Goal: Task Accomplishment & Management: Manage account settings

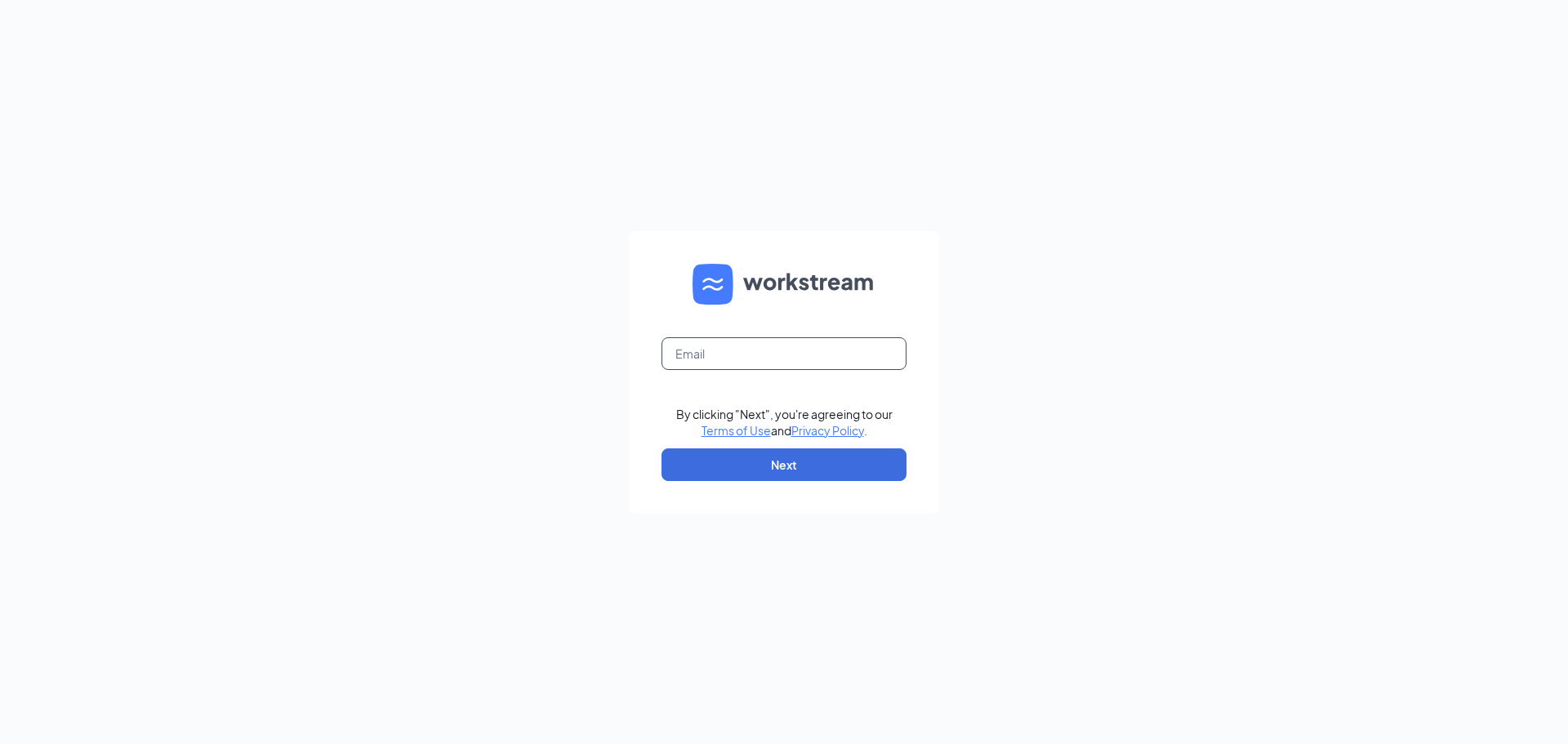
click at [732, 358] on input "text" at bounding box center [784, 354] width 245 height 32
type input "martinezarlet8333@gmail.com"
click at [853, 458] on button "Next" at bounding box center [784, 464] width 245 height 32
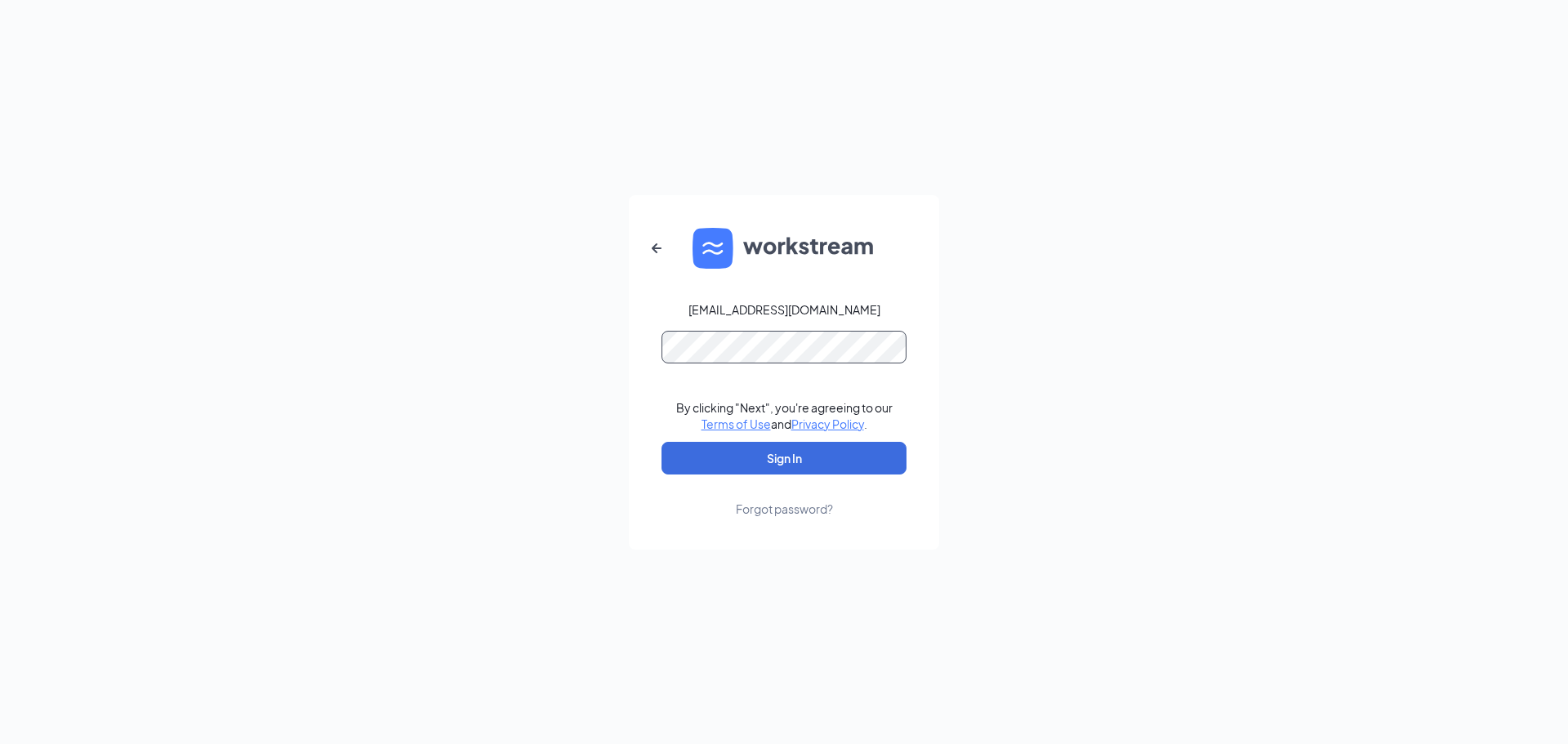
click at [662, 442] on button "Sign In" at bounding box center [784, 458] width 245 height 32
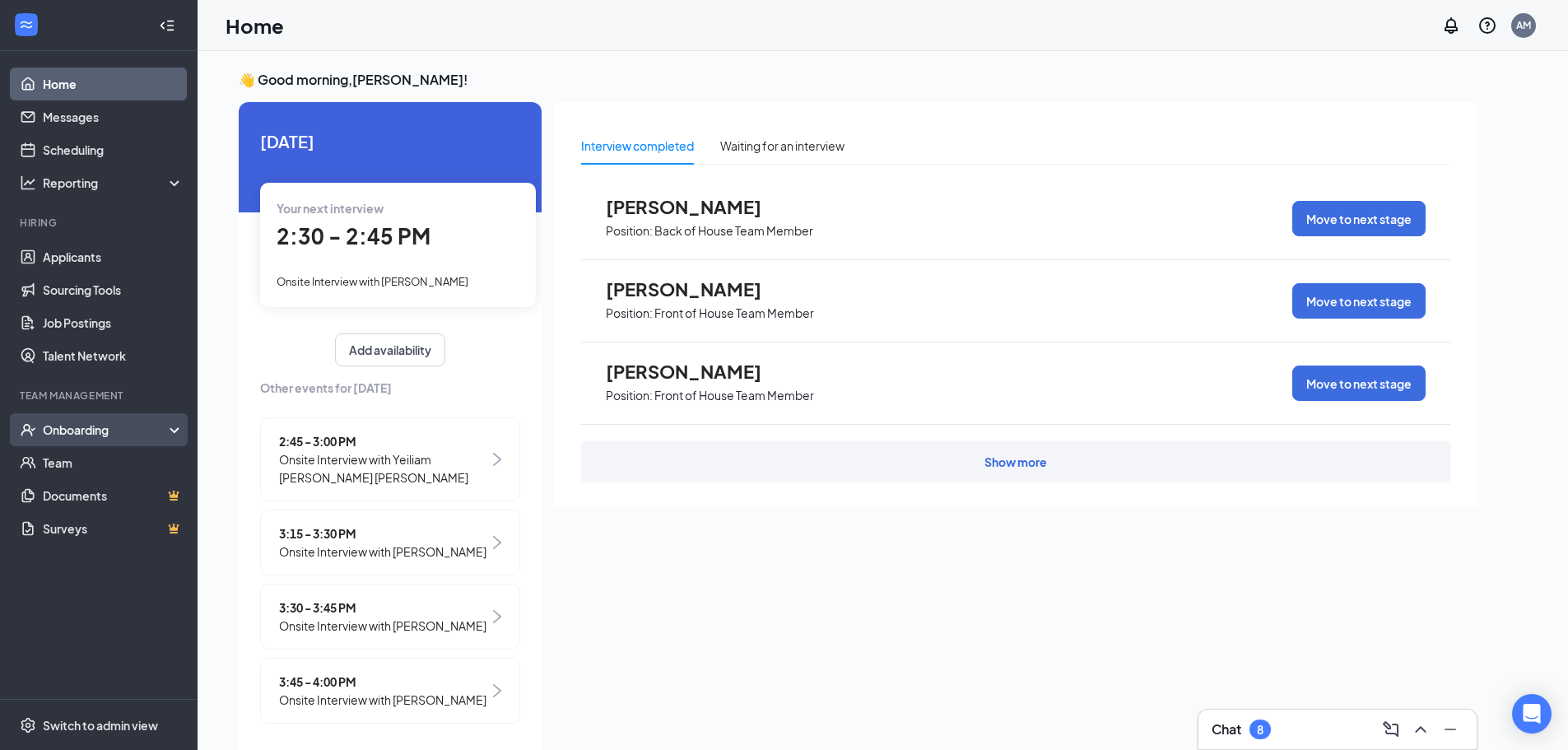
click at [164, 419] on div "Onboarding" at bounding box center [99, 430] width 197 height 33
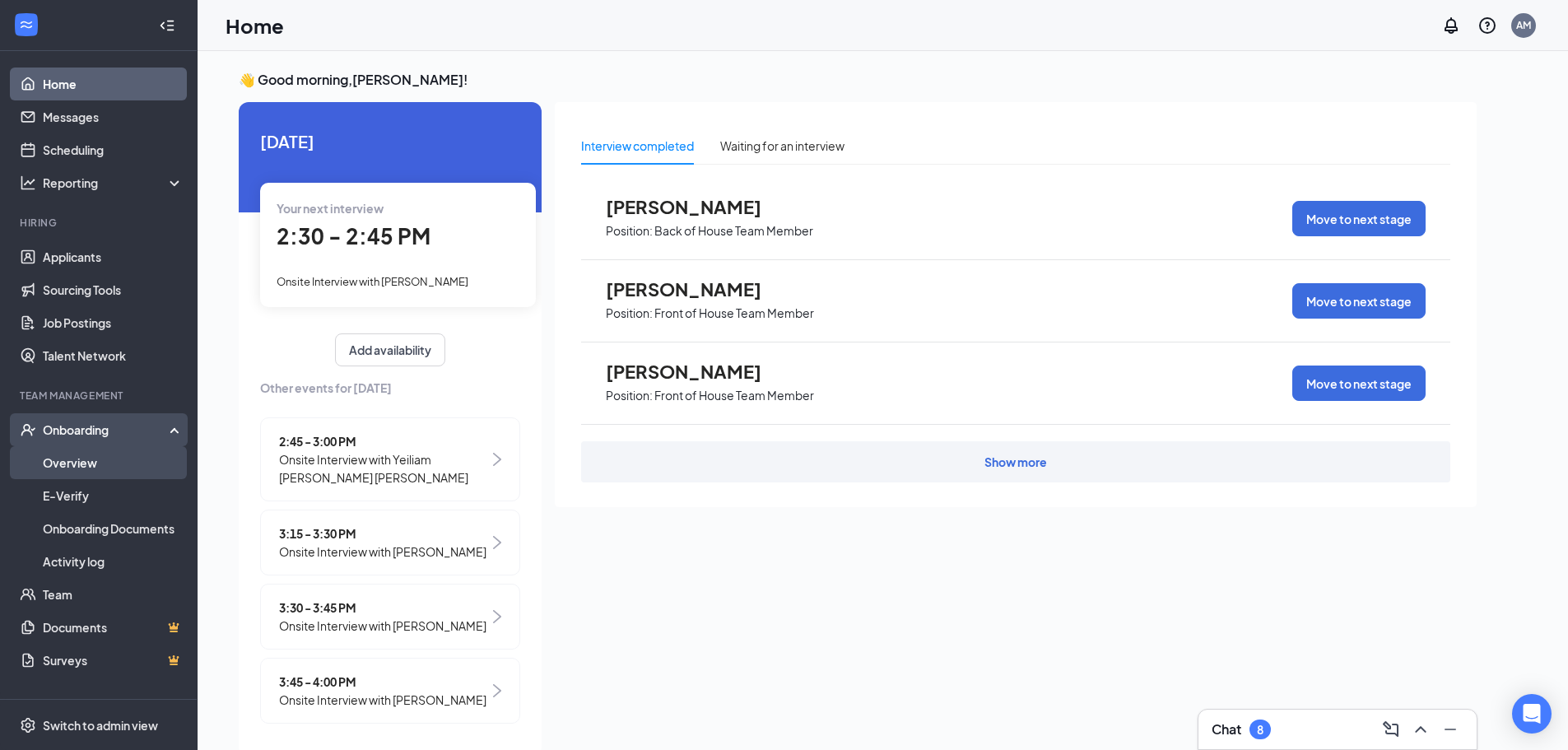
click at [156, 449] on link "Overview" at bounding box center [113, 462] width 141 height 33
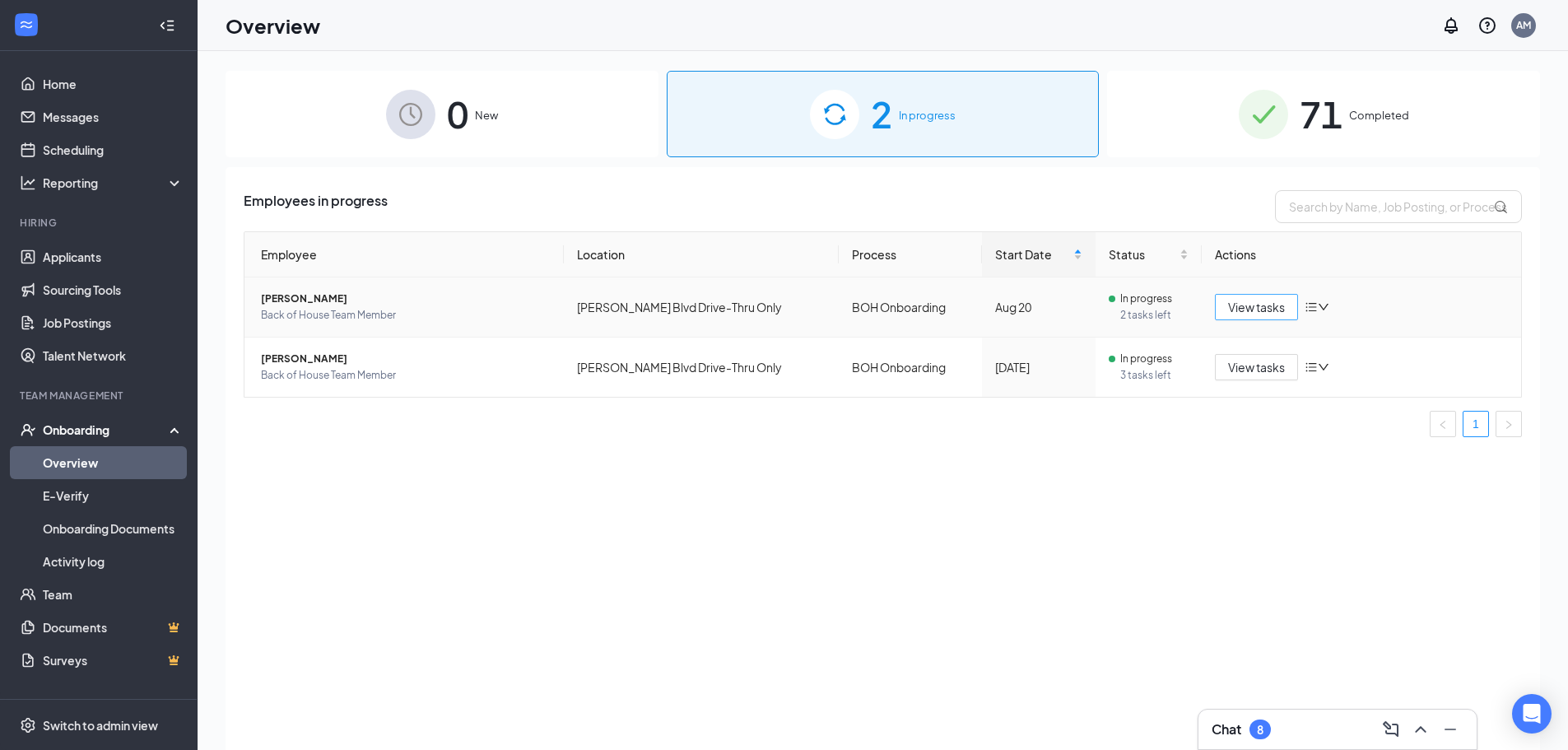
click at [1236, 316] on button "View tasks" at bounding box center [1256, 307] width 83 height 26
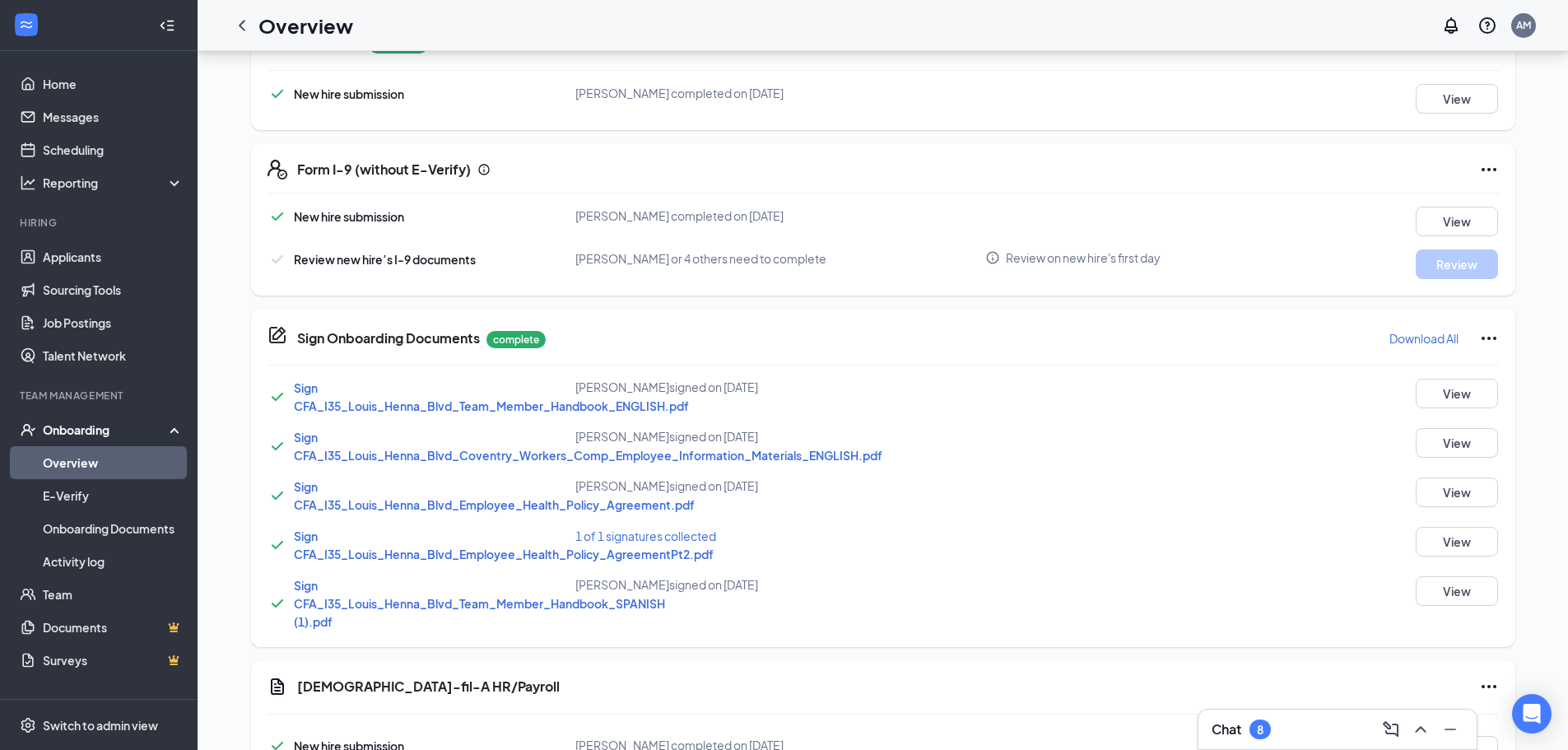
scroll to position [414, 0]
click at [1019, 258] on span "Review on new hire's first day" at bounding box center [1082, 258] width 155 height 16
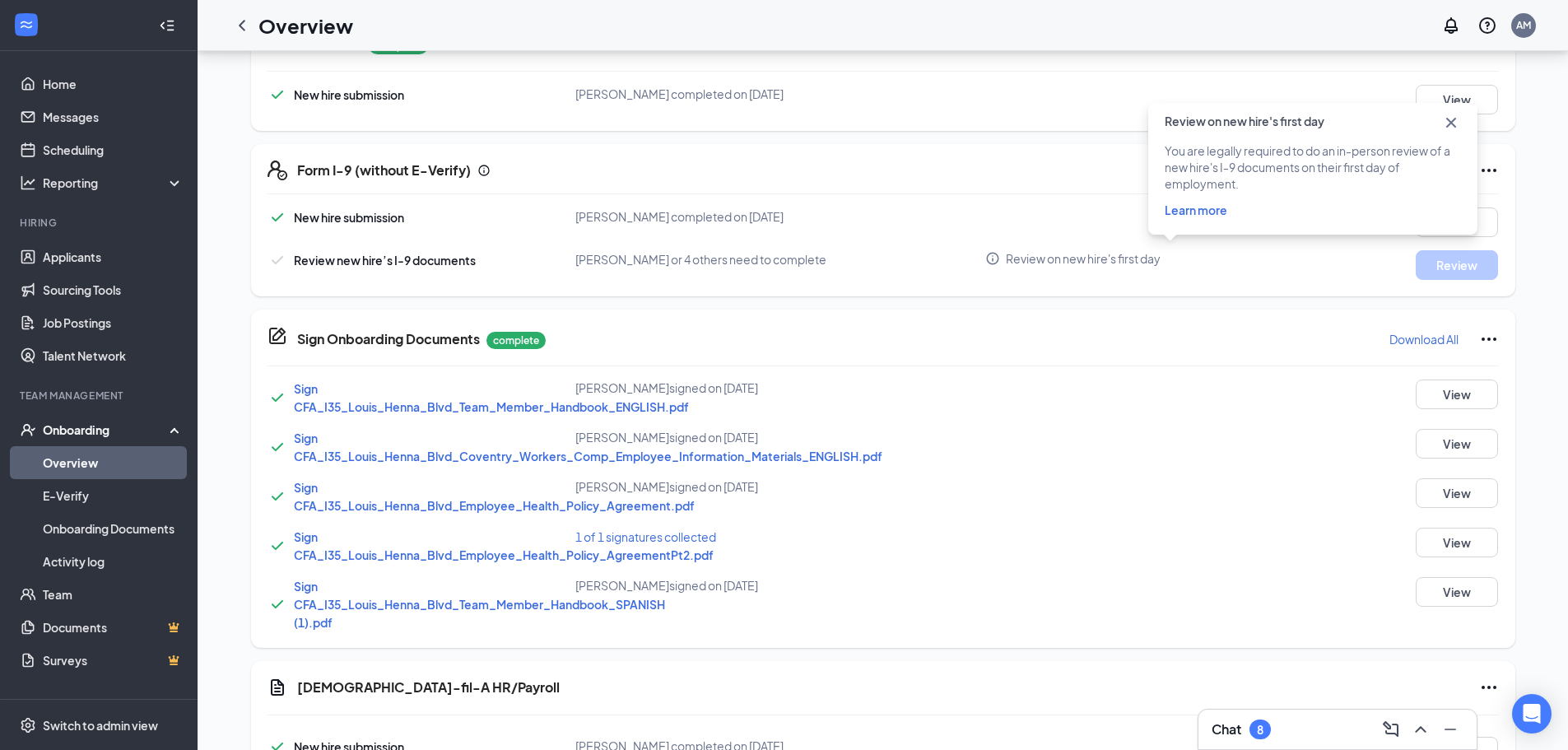
click at [1453, 120] on icon "Cross" at bounding box center [1450, 122] width 10 height 10
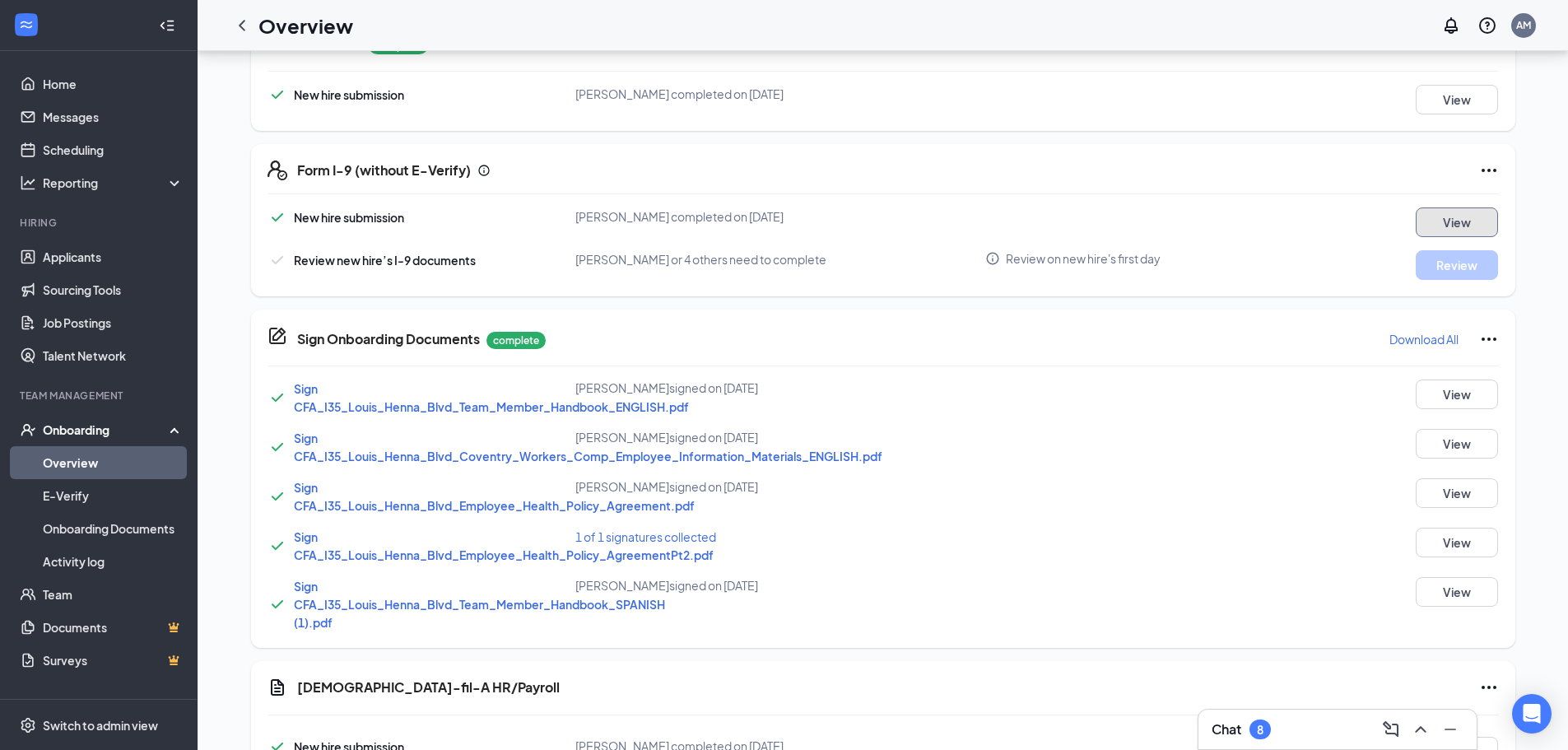
click at [1469, 212] on button "View" at bounding box center [1456, 222] width 82 height 30
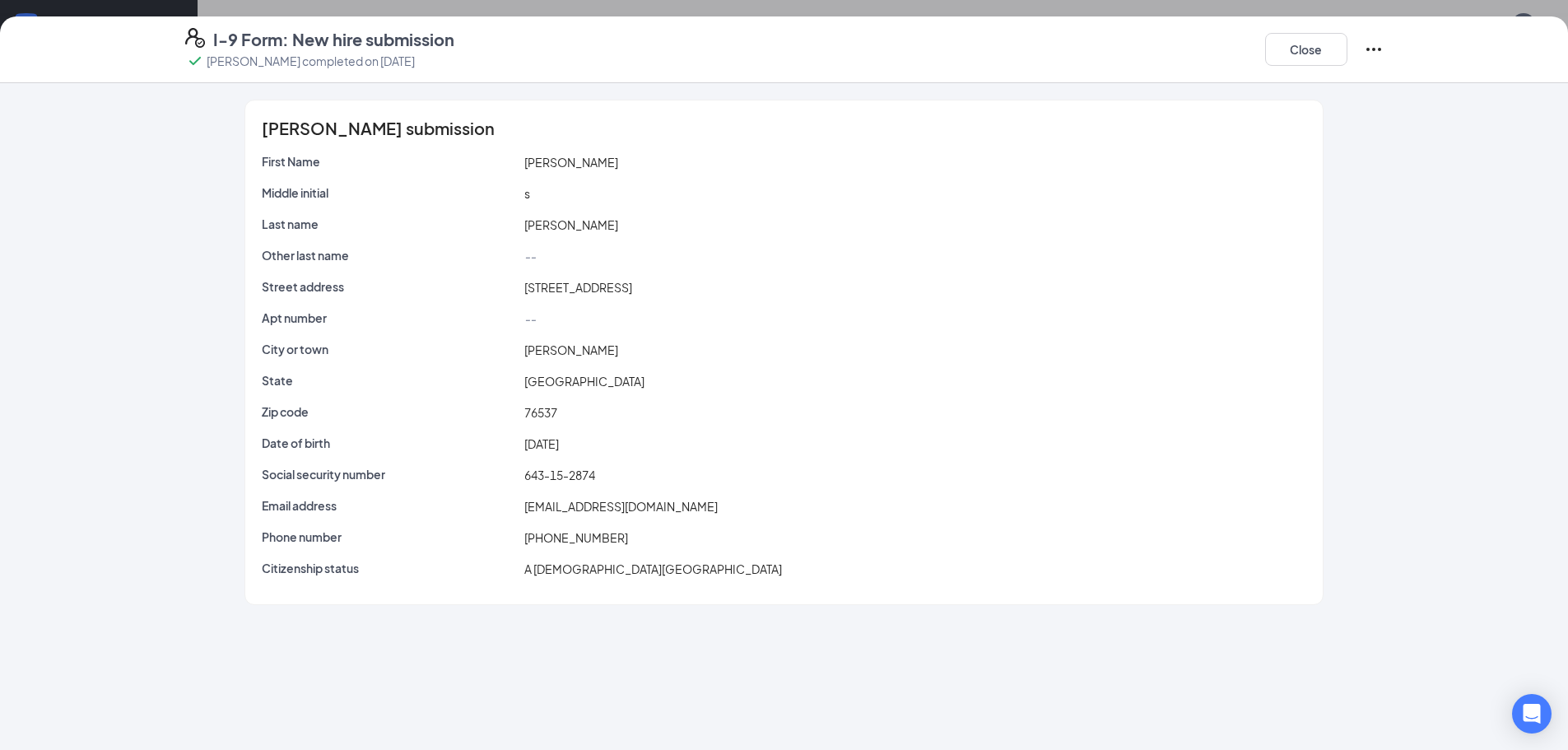
scroll to position [492, 0]
click at [1377, 49] on icon "Ellipses" at bounding box center [1373, 50] width 20 height 20
click at [1317, 42] on button "Close" at bounding box center [1306, 49] width 82 height 33
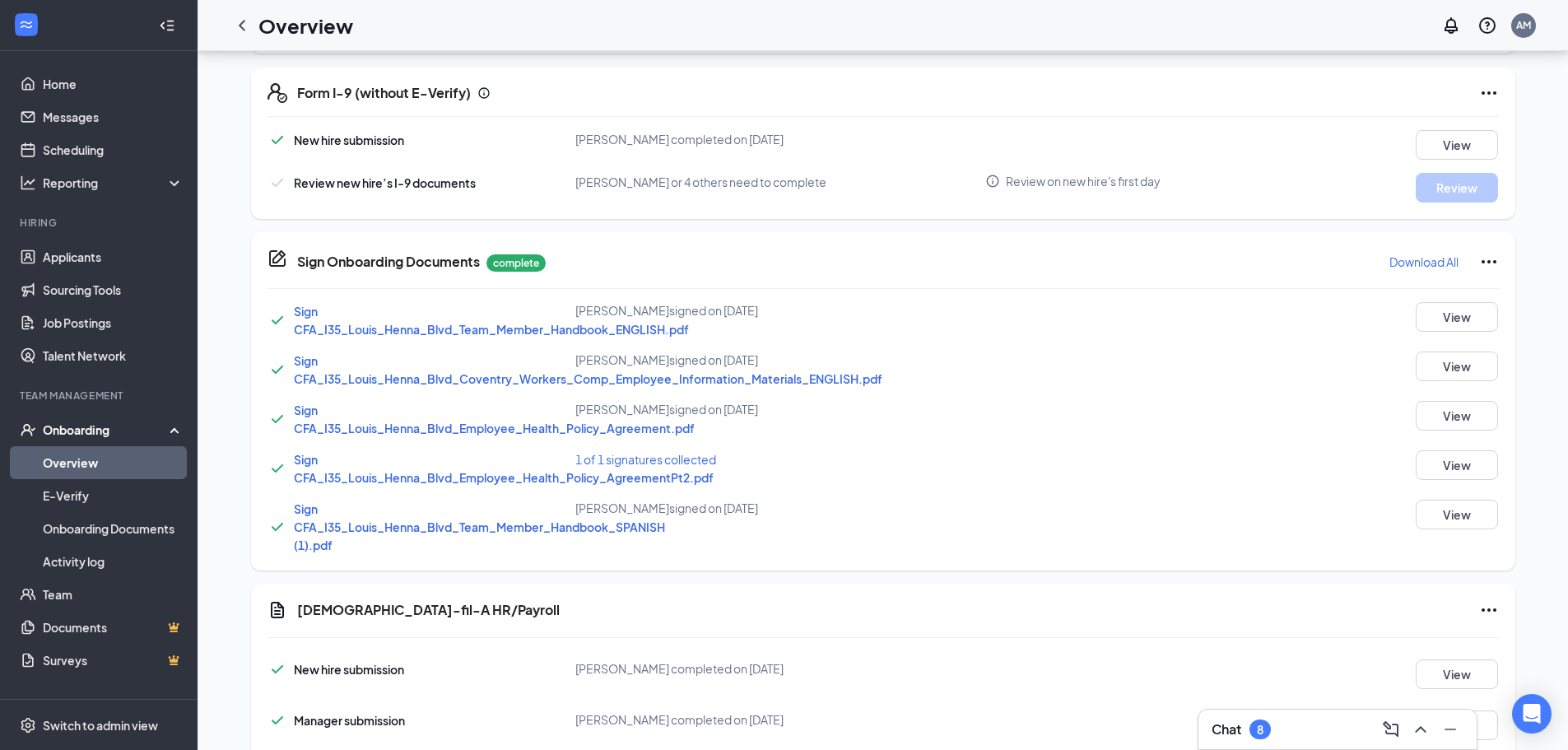
click at [993, 184] on icon "Info" at bounding box center [993, 181] width 14 height 14
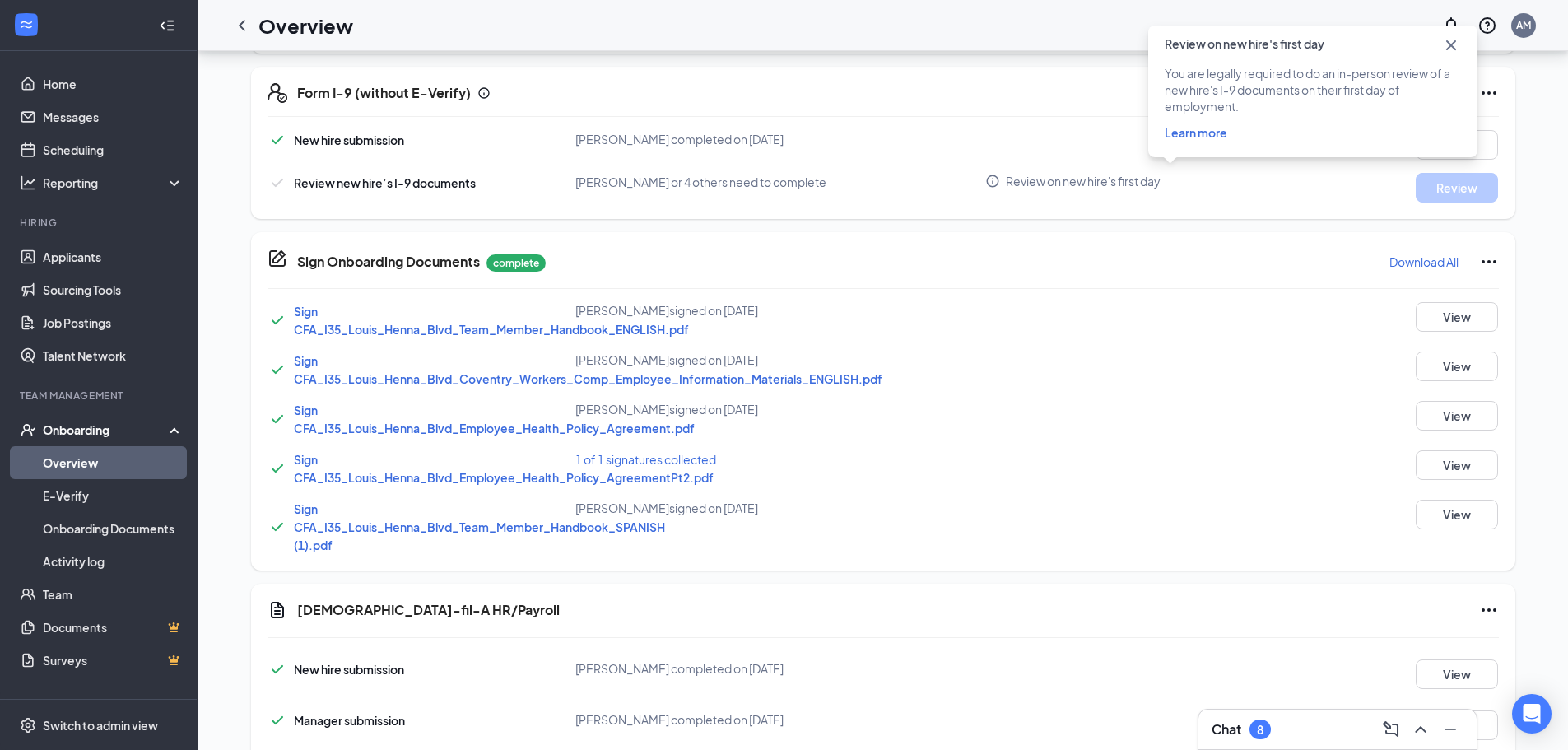
click at [1273, 183] on div "Review on new hire's first day" at bounding box center [1164, 181] width 359 height 16
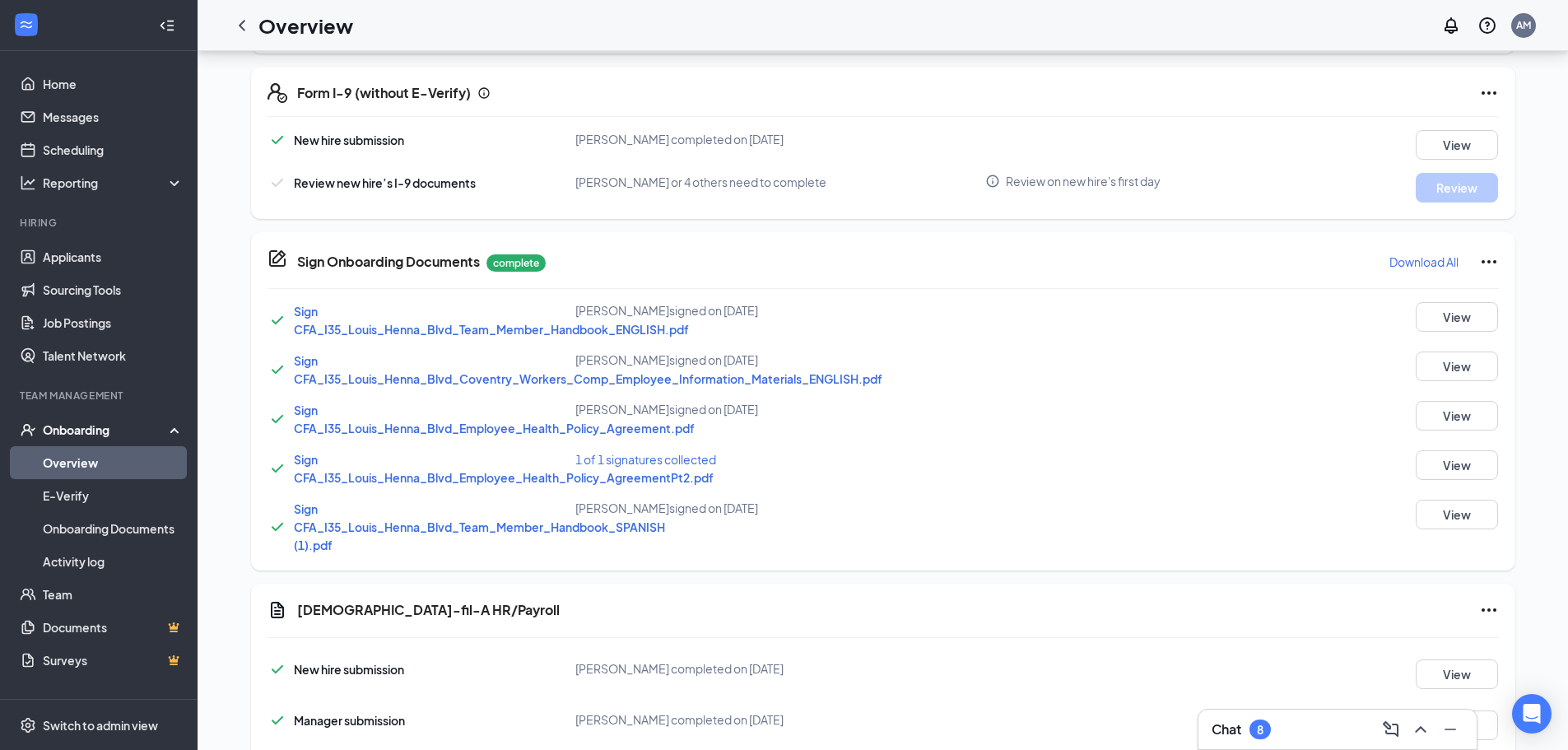
click at [1241, 175] on div "Review on new hire's first day" at bounding box center [1164, 181] width 359 height 16
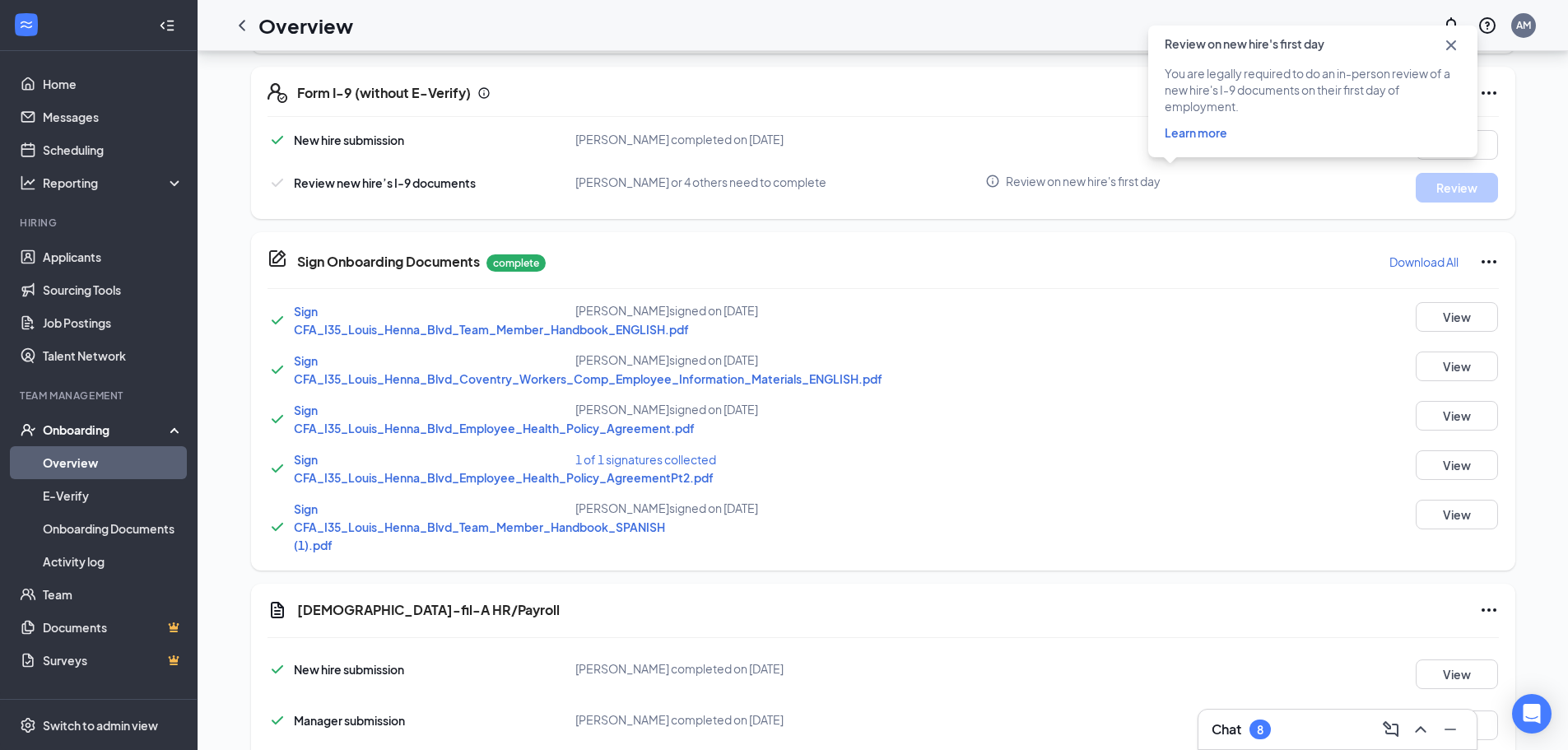
click at [1337, 188] on div "Review on new hire's first day" at bounding box center [1164, 181] width 359 height 16
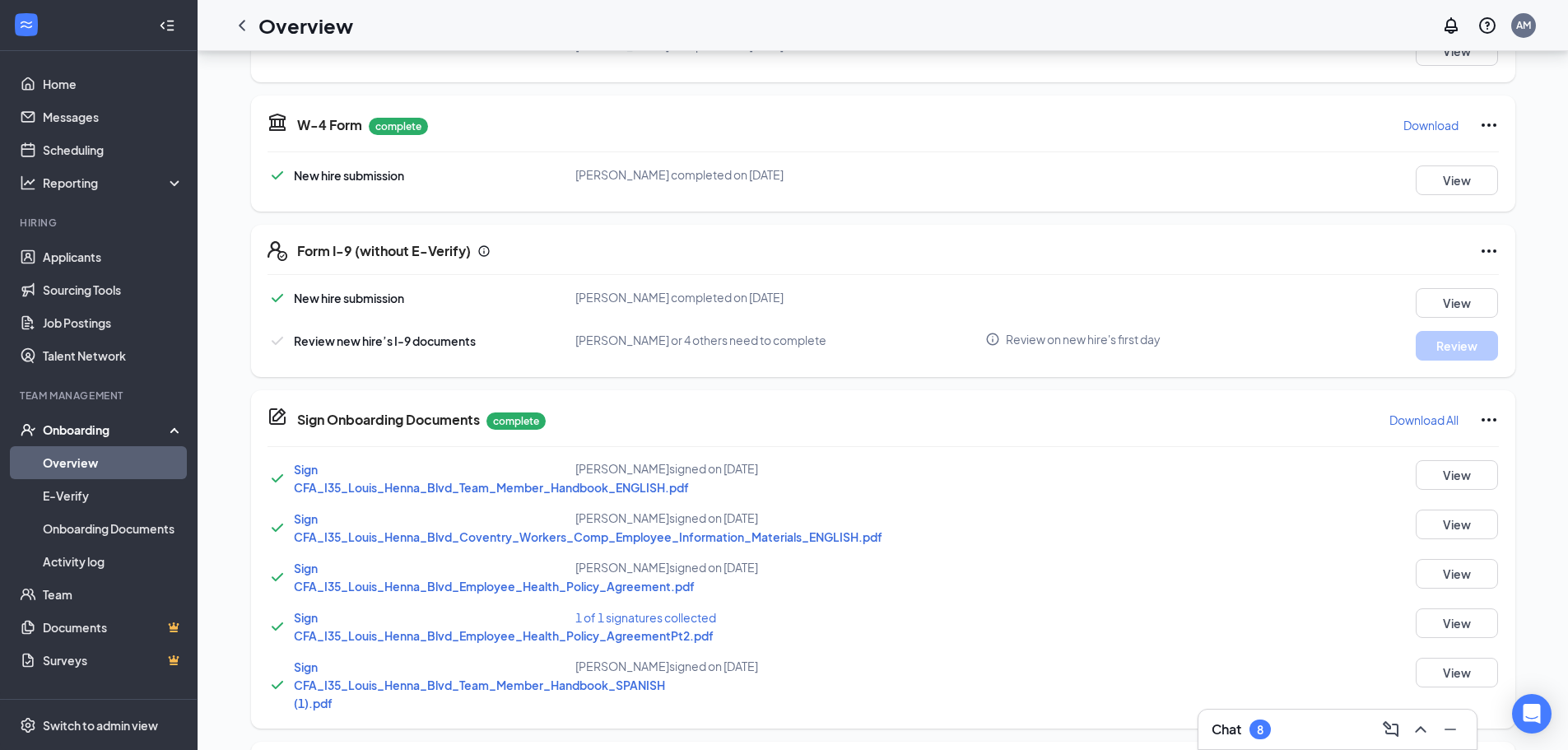
scroll to position [335, 0]
click at [708, 341] on span "[PERSON_NAME] or 4 others need to complete" at bounding box center [700, 339] width 251 height 14
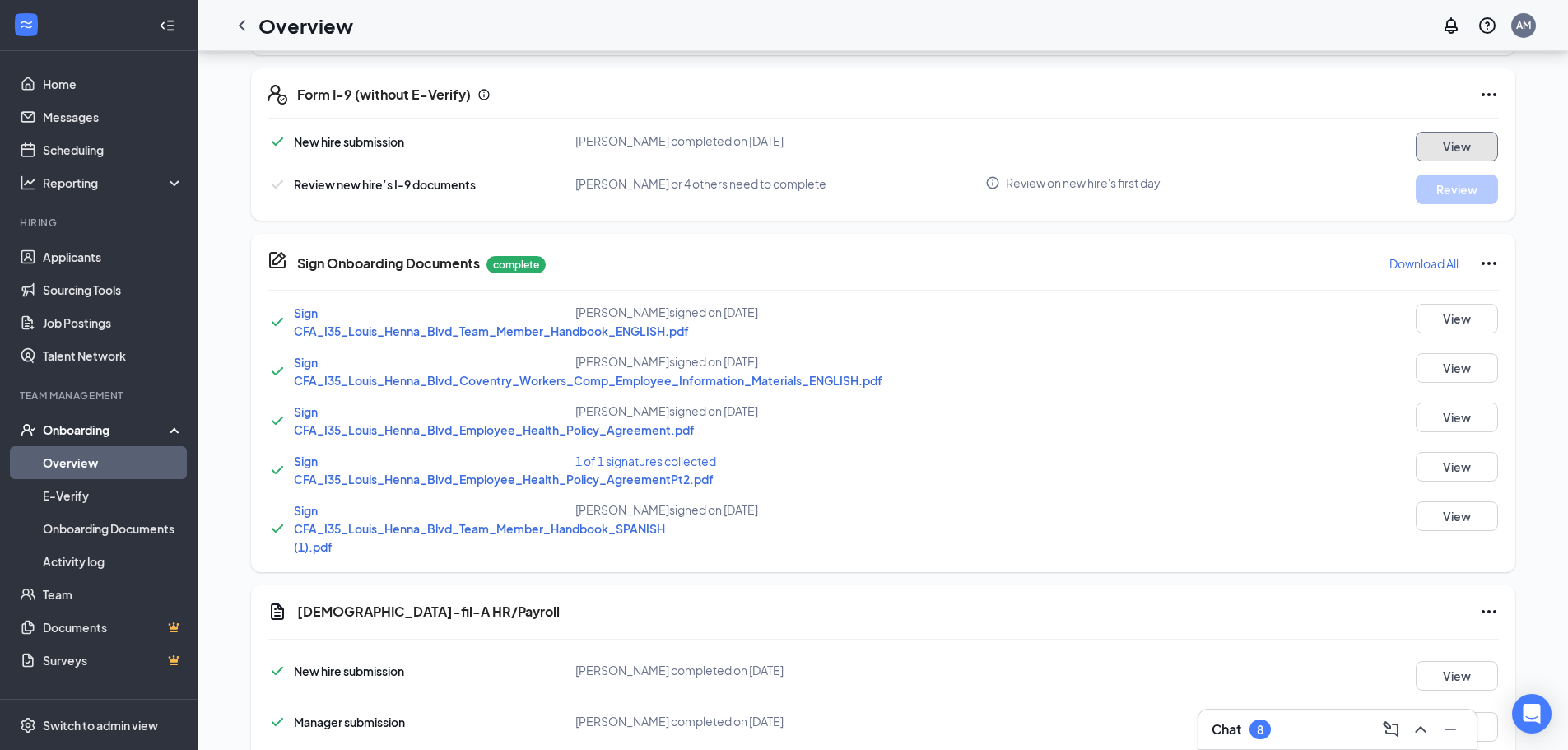
scroll to position [491, 0]
click at [1470, 154] on button "View" at bounding box center [1456, 146] width 82 height 30
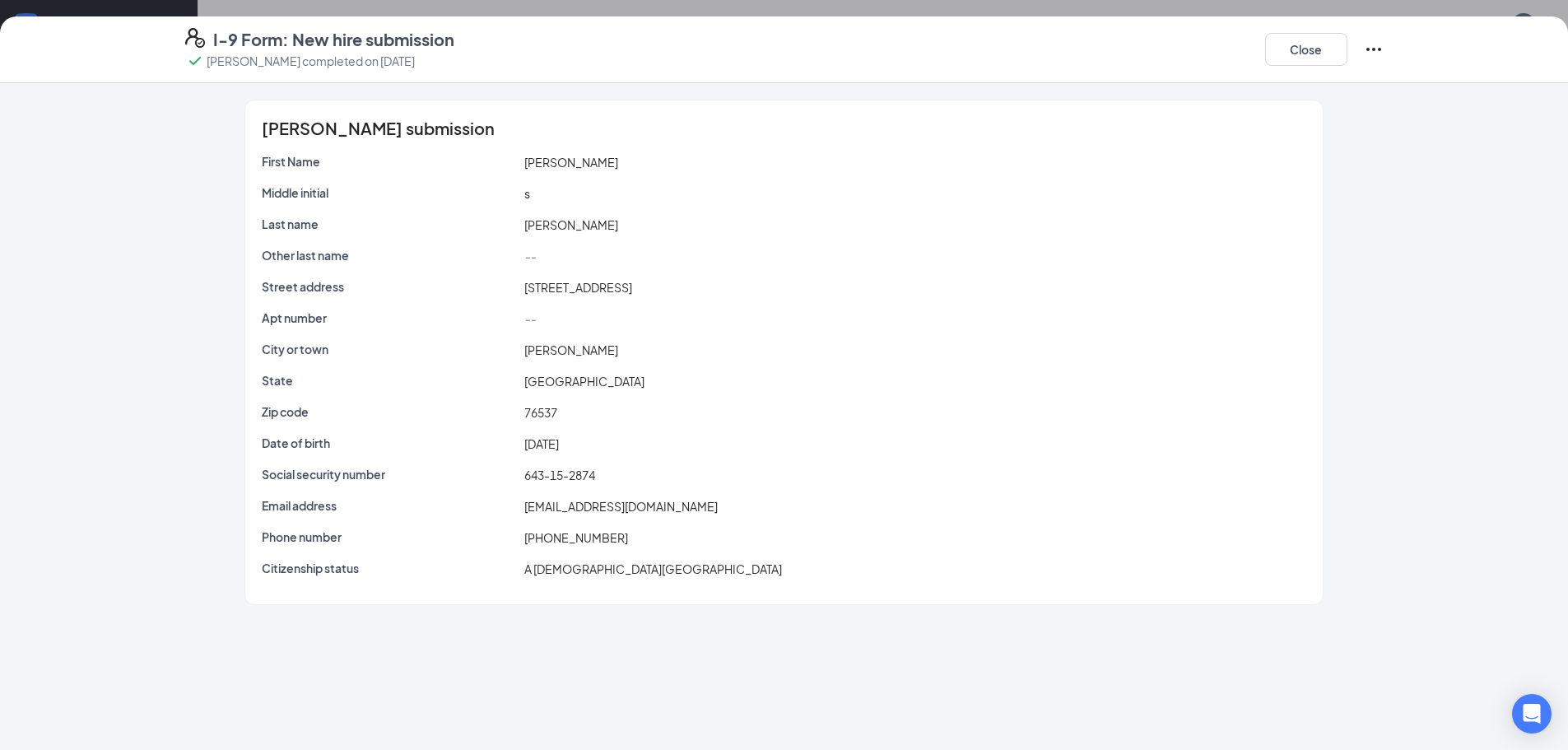
click at [1386, 52] on div "I-9 Form: New hire submission [PERSON_NAME] completed on [DATE] Close" at bounding box center [784, 49] width 1264 height 43
click at [1376, 47] on icon "Ellipses" at bounding box center [1373, 50] width 20 height 20
click at [1243, 96] on p "This will not resolve any open E-verify cases" at bounding box center [1250, 100] width 221 height 16
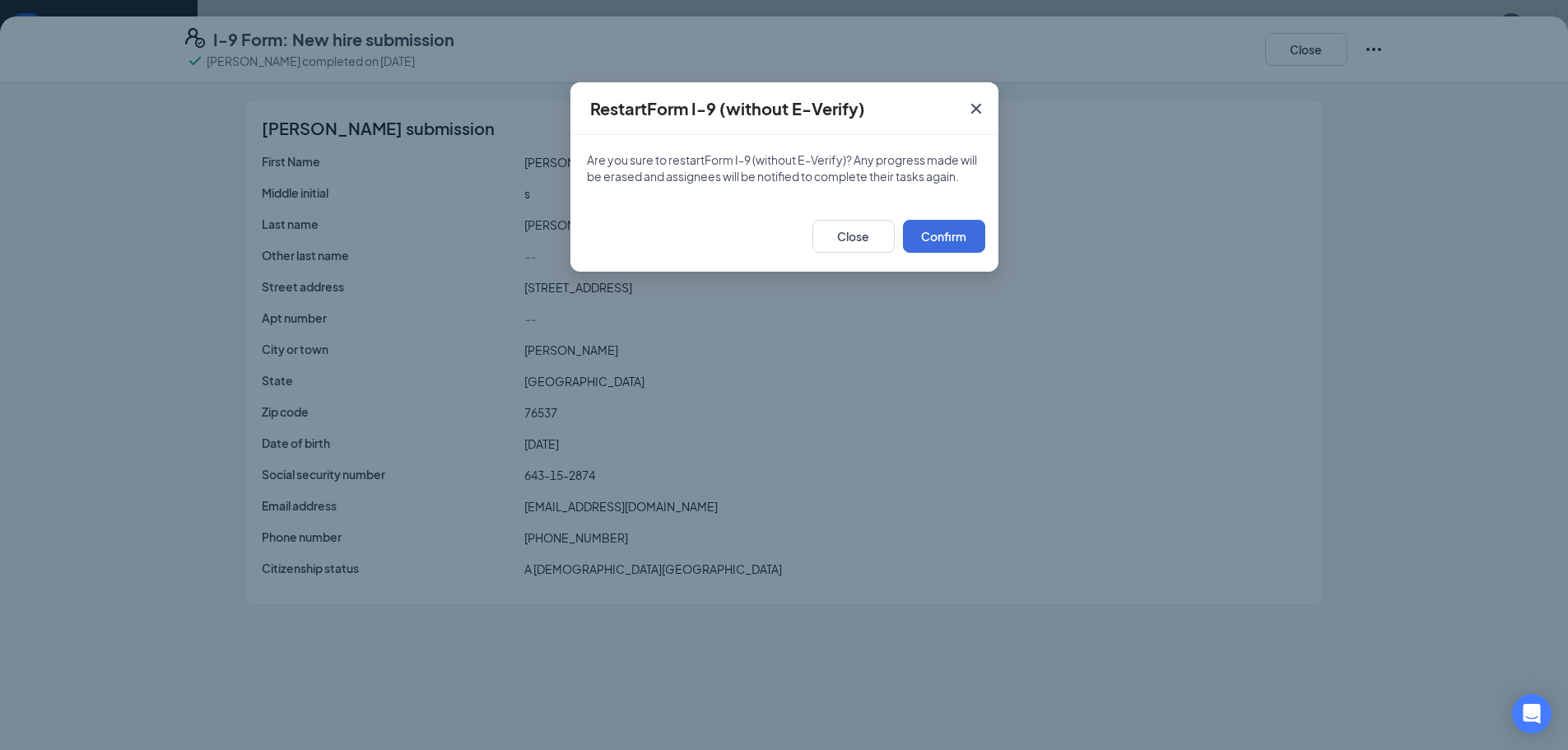
click at [975, 109] on icon "Cross" at bounding box center [974, 109] width 10 height 10
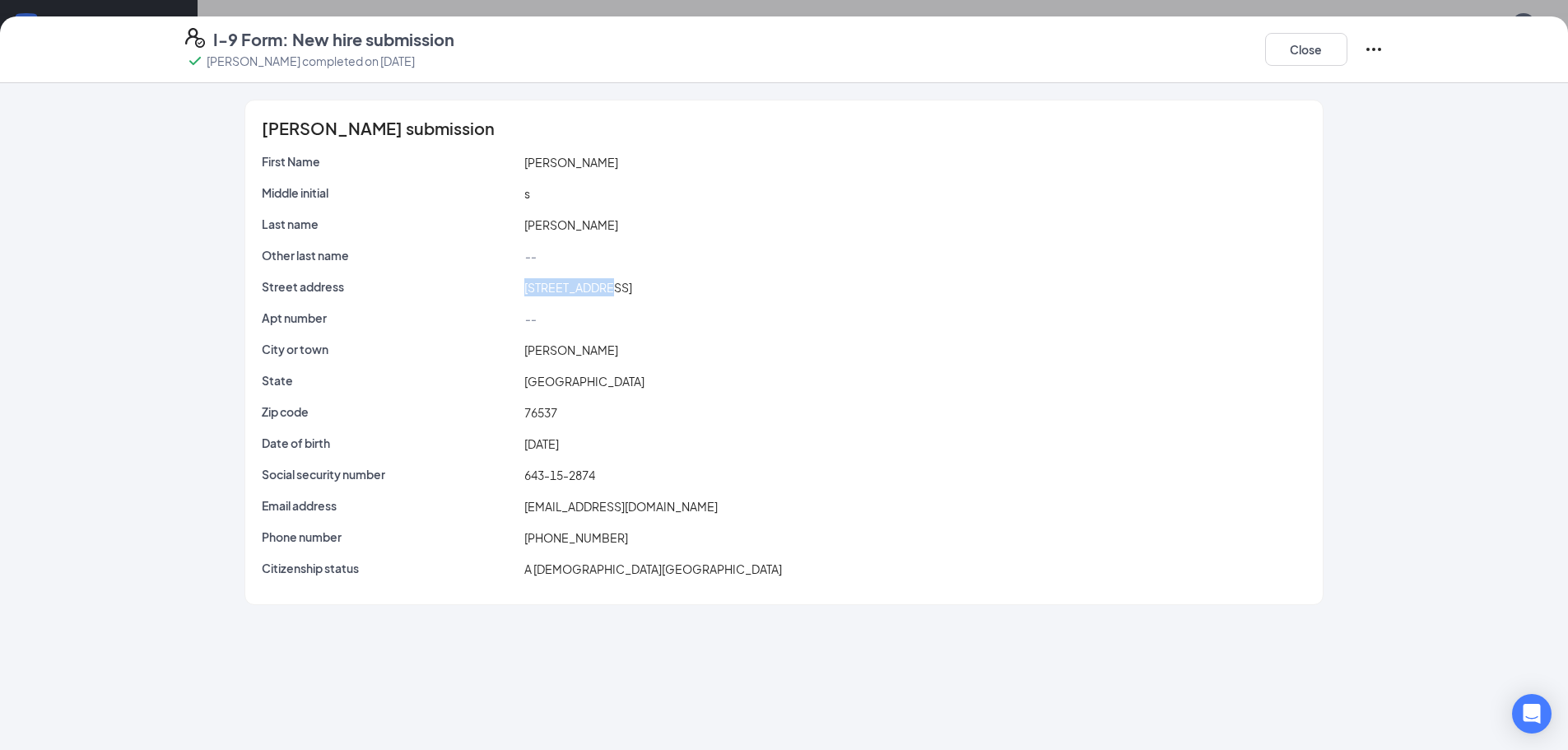
drag, startPoint x: 598, startPoint y: 285, endPoint x: 508, endPoint y: 289, distance: 90.1
click at [508, 289] on div "Street address [STREET_ADDRESS]" at bounding box center [784, 287] width 1050 height 18
copy div "[STREET_ADDRESS]"
click at [1379, 49] on icon "Ellipses" at bounding box center [1373, 50] width 14 height 4
click at [1250, 95] on p "This will not resolve any open E-verify cases" at bounding box center [1250, 100] width 221 height 16
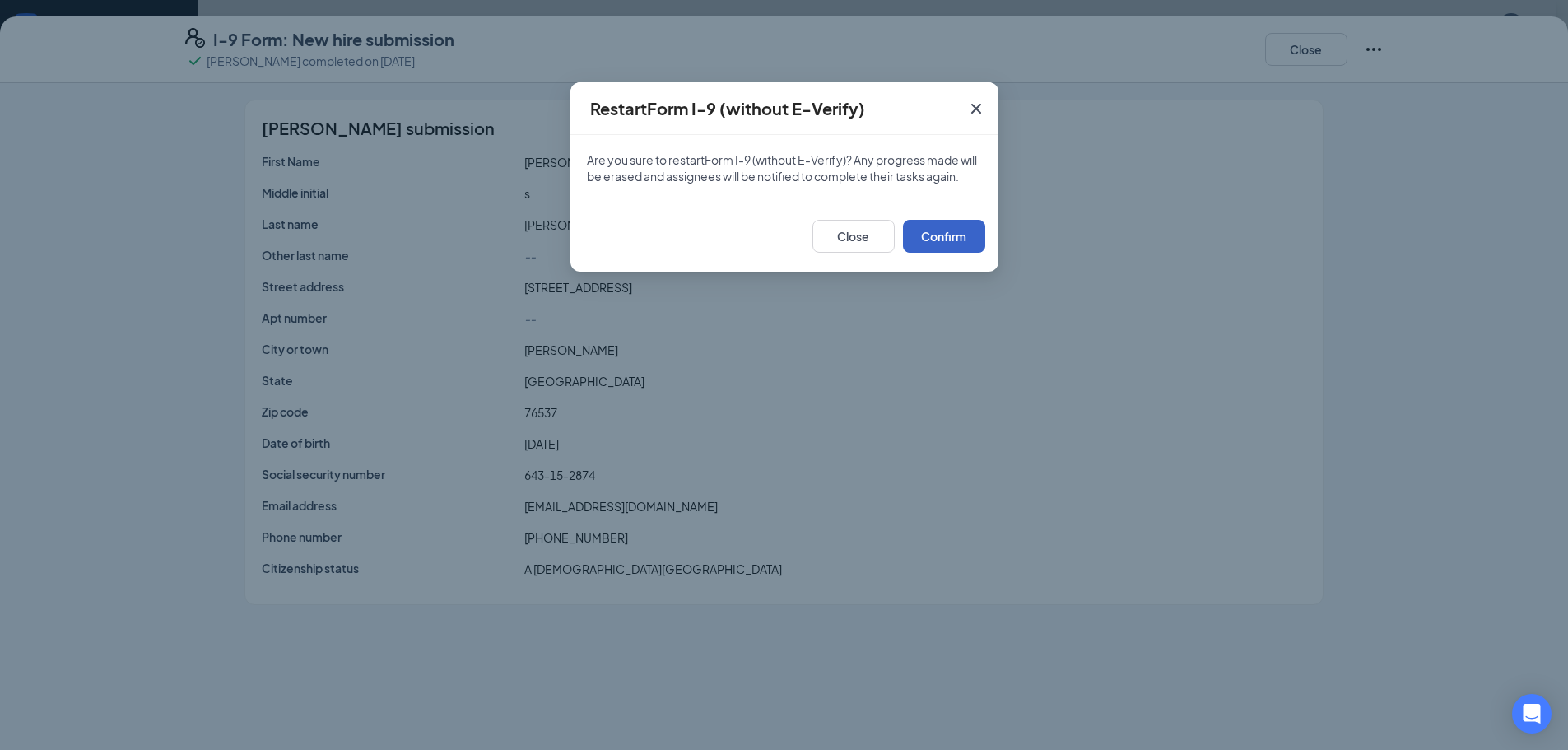
click at [936, 242] on button "Confirm" at bounding box center [944, 236] width 82 height 33
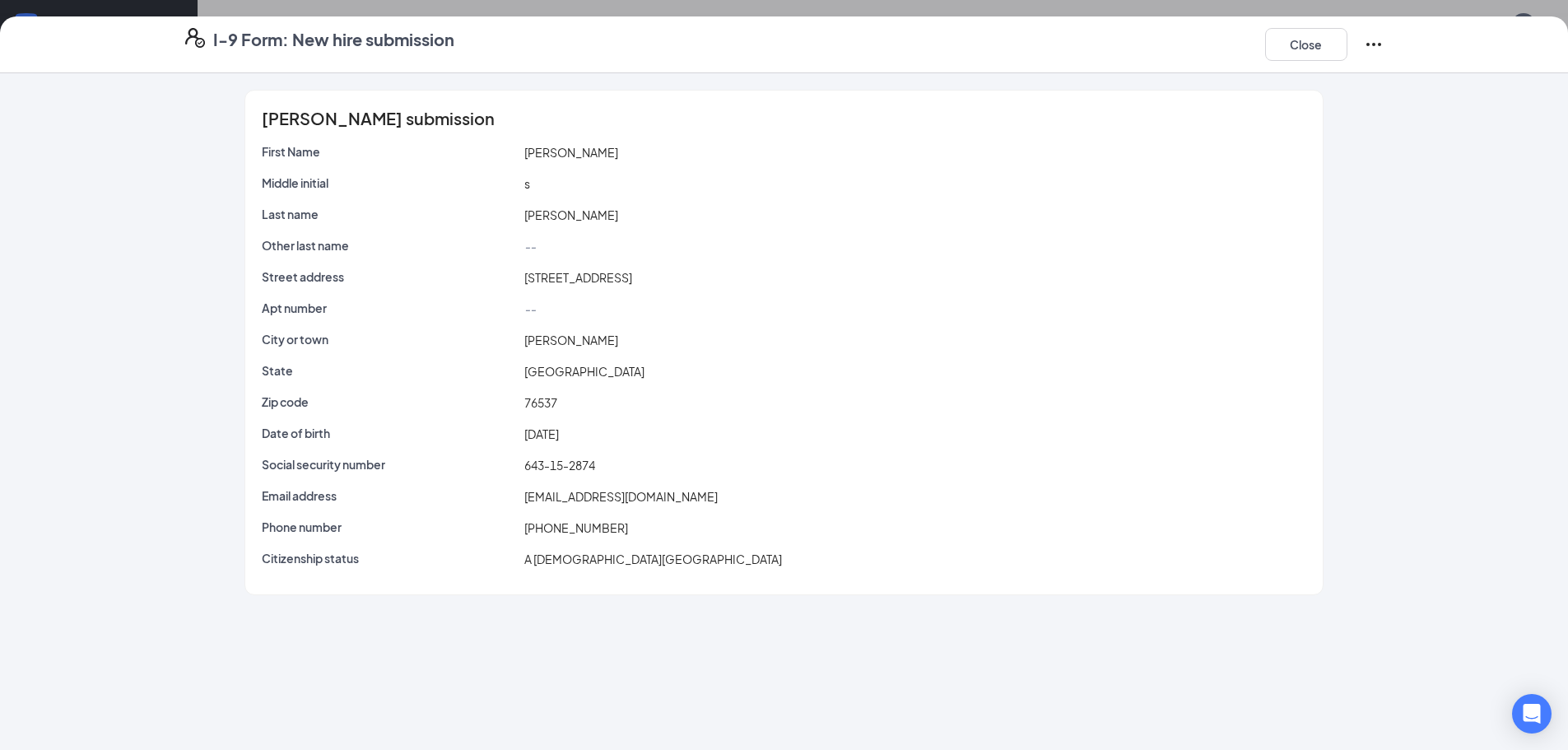
click at [1365, 50] on icon "Ellipses" at bounding box center [1373, 44] width 20 height 20
click at [1239, 130] on button "Mark as complete" at bounding box center [1187, 128] width 123 height 26
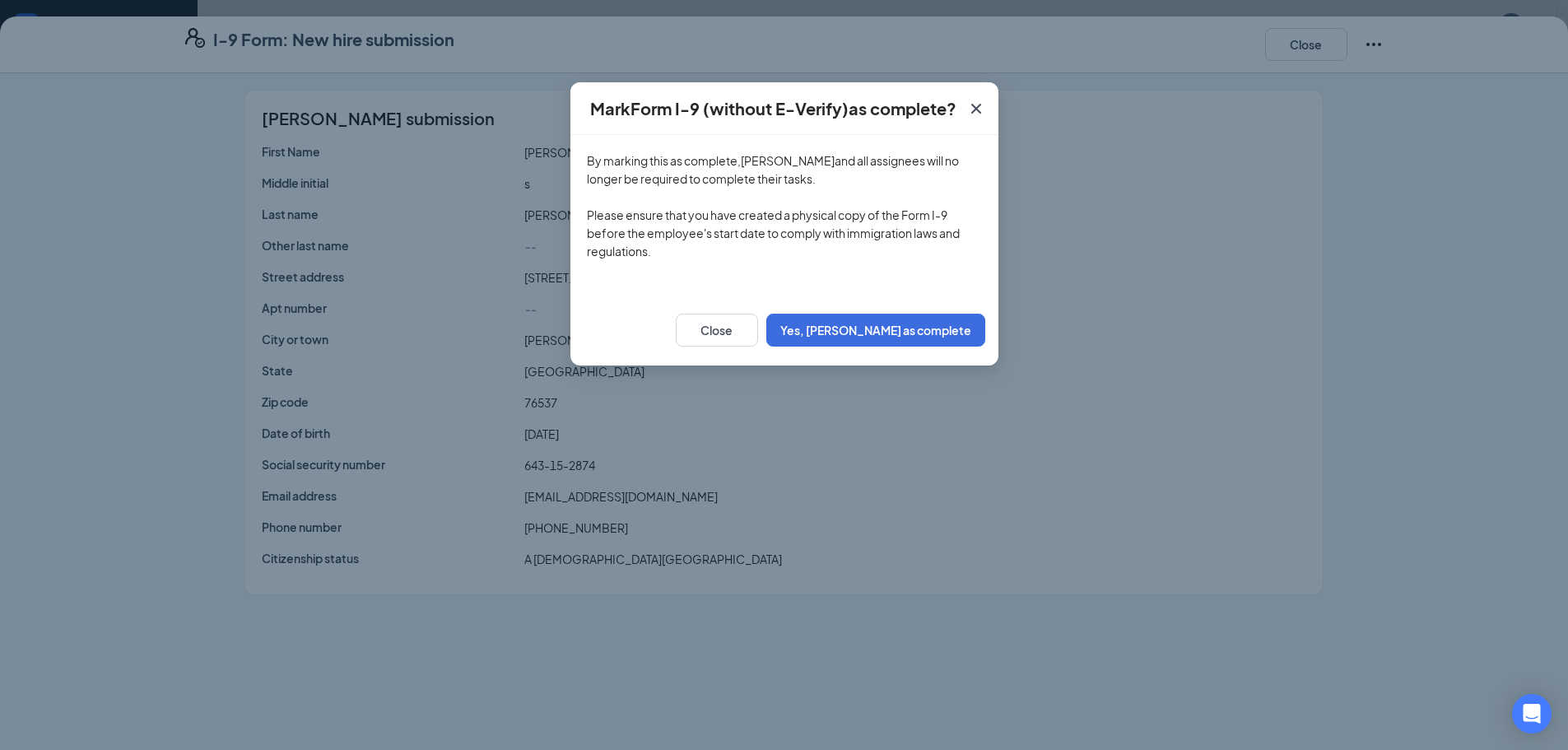
click at [977, 112] on icon "Cross" at bounding box center [976, 109] width 20 height 20
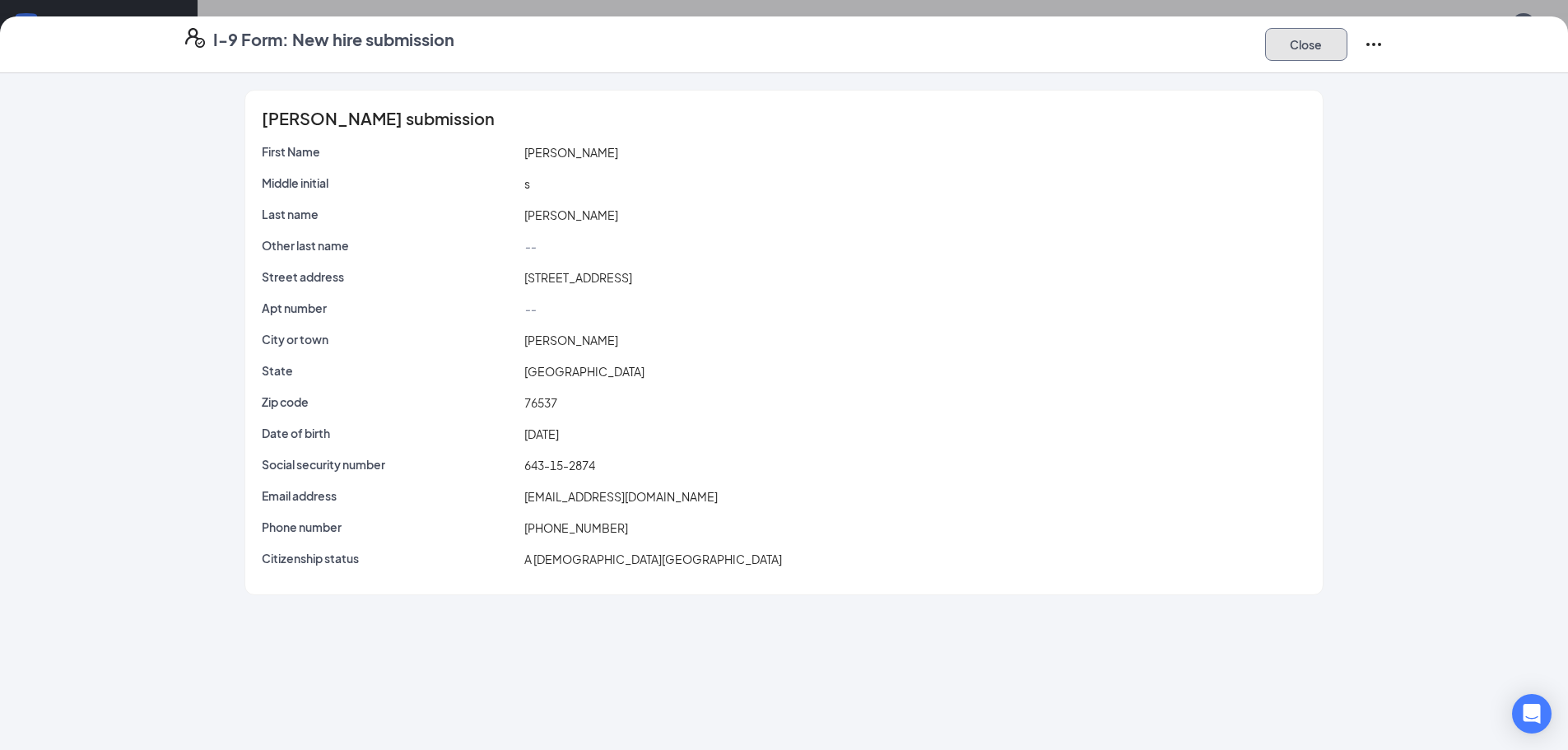
click at [1281, 50] on button "Close" at bounding box center [1306, 44] width 82 height 33
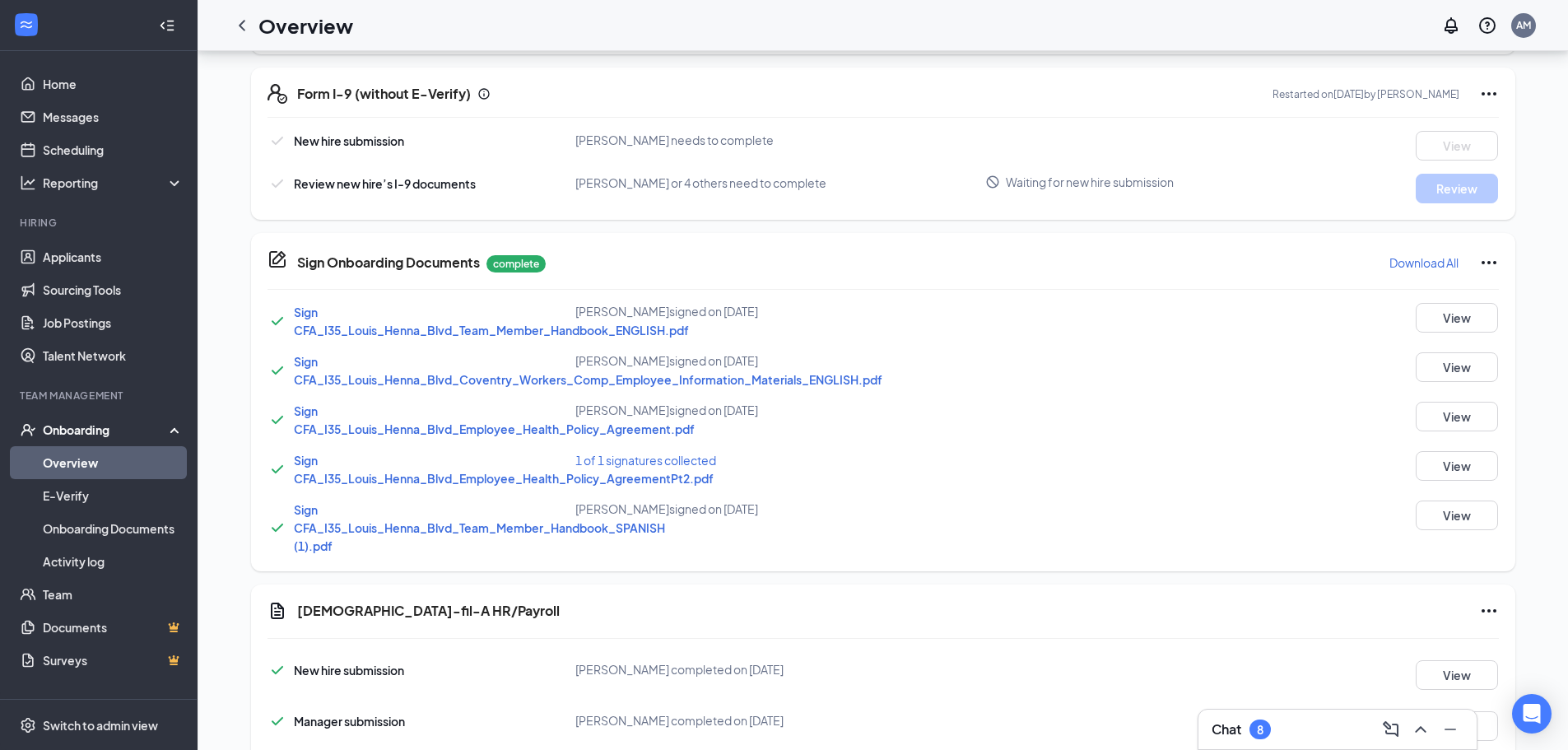
click at [1100, 181] on span "Waiting for new hire submission" at bounding box center [1089, 182] width 168 height 16
click at [927, 87] on div "Form I-9 (without E-Verify) Restarted on [DATE] by [PERSON_NAME]" at bounding box center [898, 94] width 1202 height 20
